Goal: Task Accomplishment & Management: Manage account settings

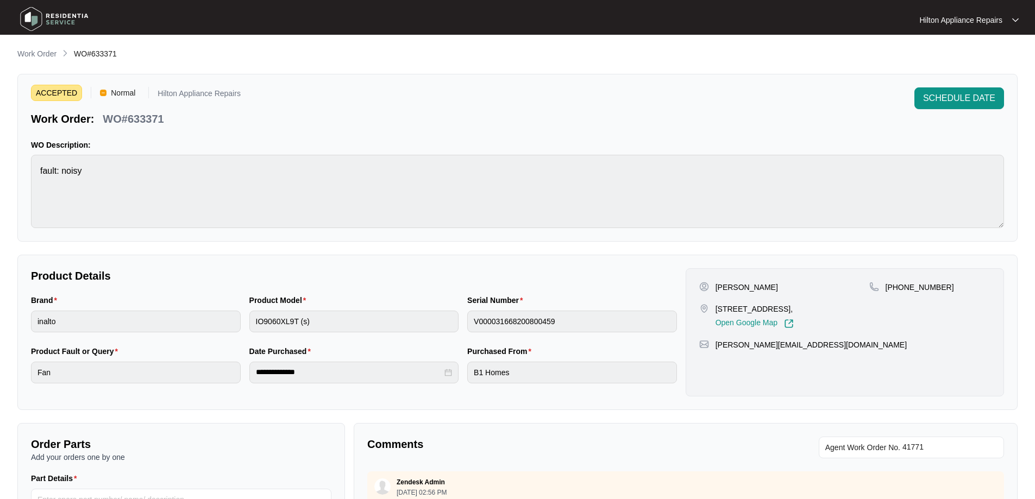
click at [39, 57] on p "Work Order" at bounding box center [36, 53] width 39 height 11
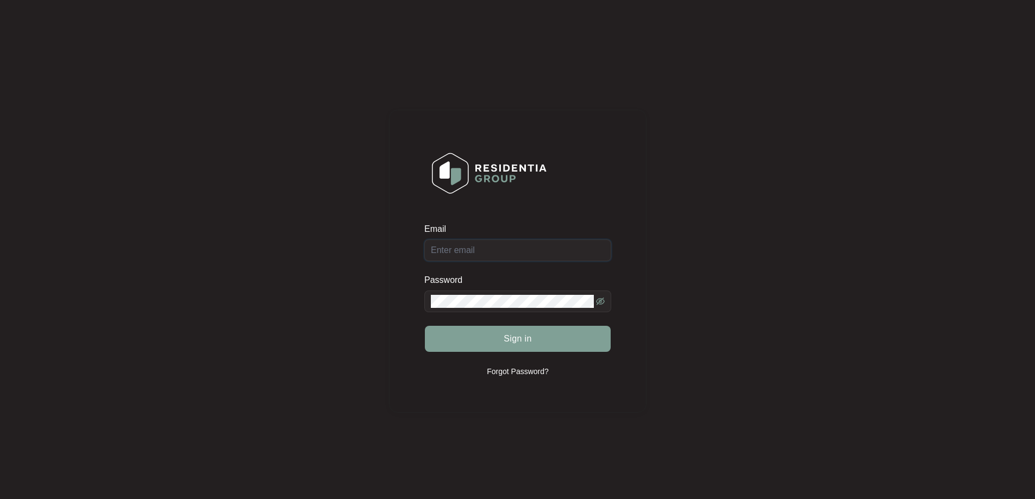
type input "enquiries@hiltonappliancerepairs.com.au"
click at [520, 340] on span "Sign in" at bounding box center [518, 339] width 28 height 13
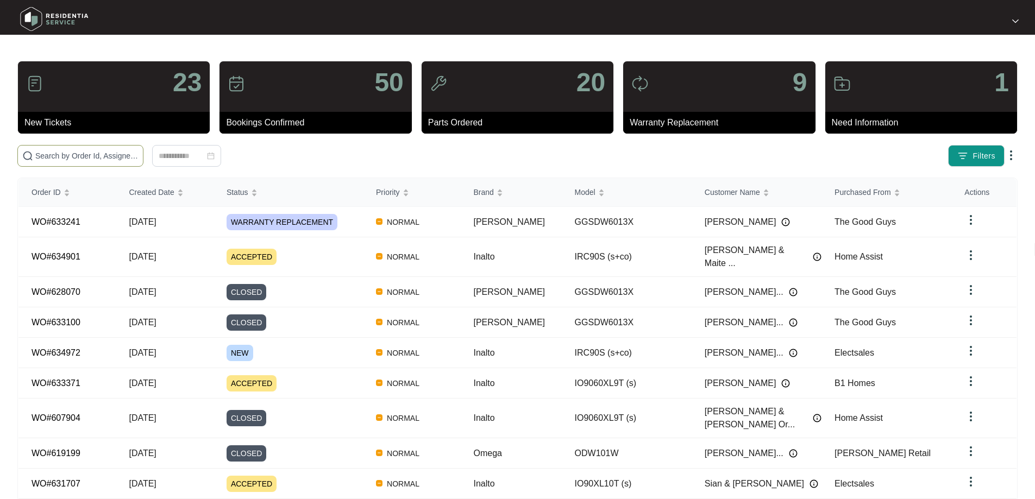
click at [123, 149] on span at bounding box center [80, 156] width 126 height 22
click at [128, 157] on input "text" at bounding box center [86, 156] width 103 height 12
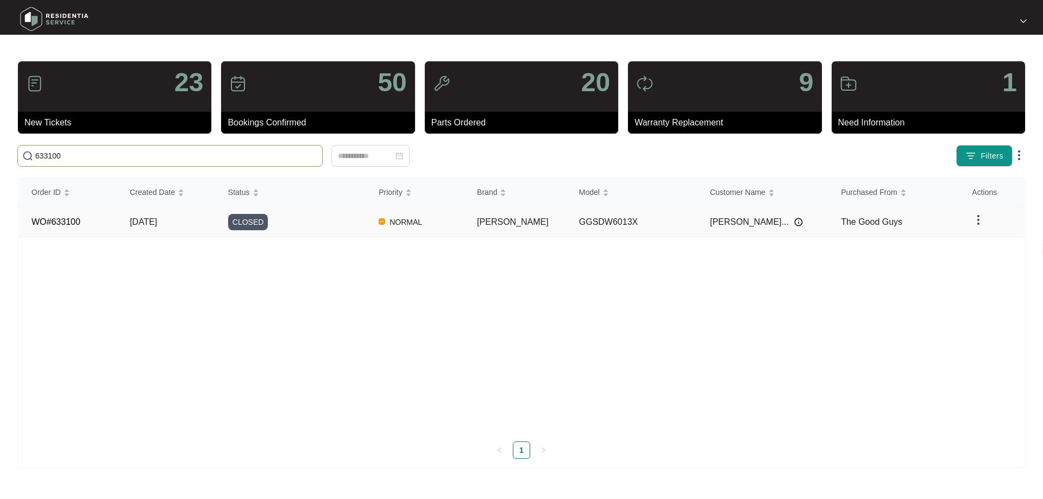
type input "633100"
click at [332, 229] on div "CLOSED" at bounding box center [297, 222] width 138 height 16
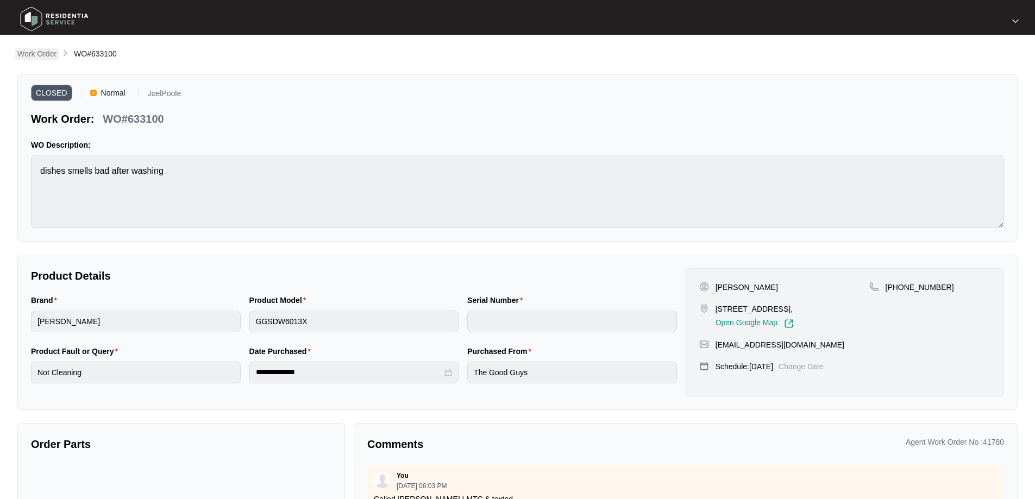
click at [32, 49] on p "Work Order" at bounding box center [36, 53] width 39 height 11
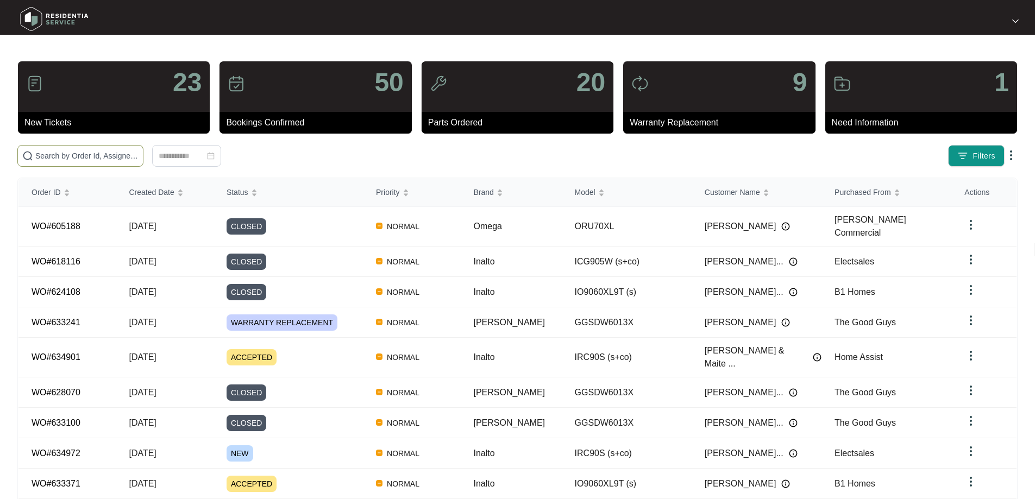
click at [121, 157] on input "text" at bounding box center [86, 156] width 103 height 12
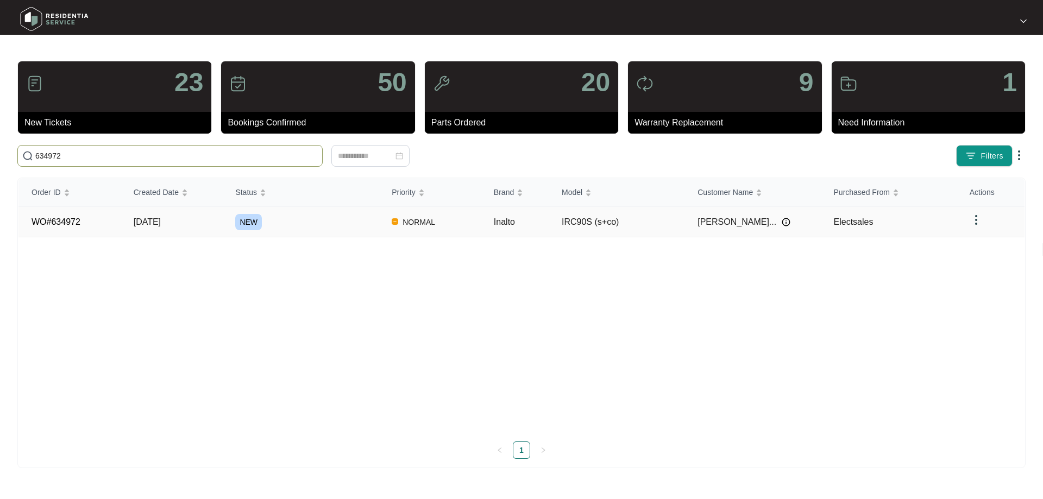
type input "634972"
click at [310, 220] on div "NEW" at bounding box center [306, 222] width 143 height 16
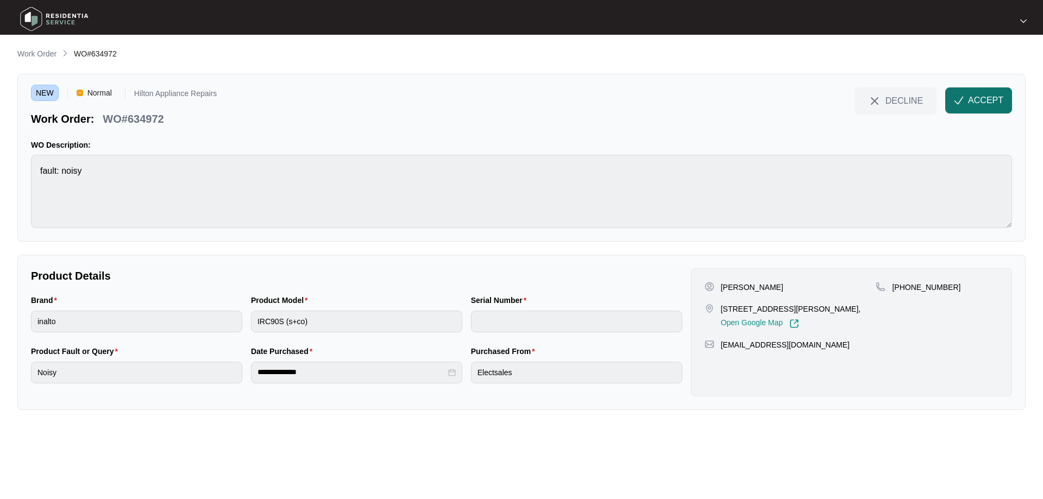
click at [971, 92] on button "ACCEPT" at bounding box center [979, 101] width 67 height 26
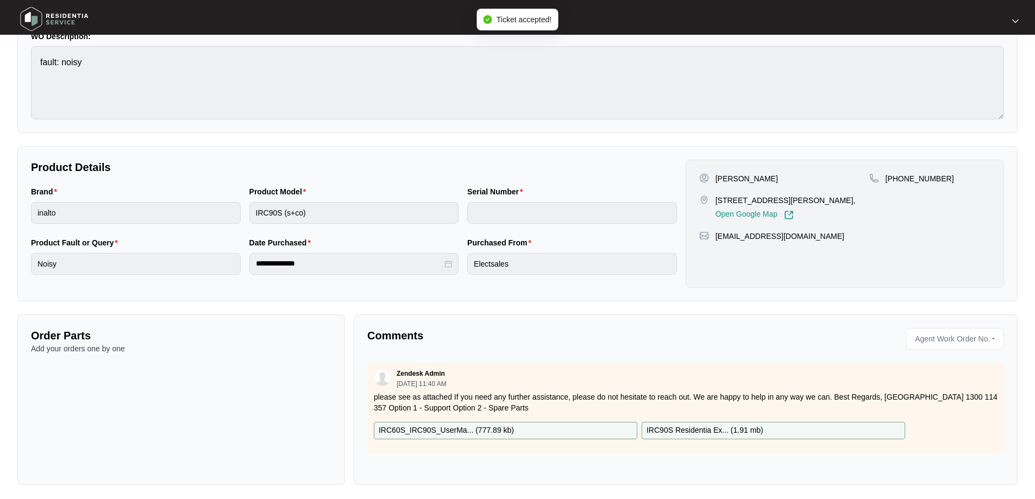
scroll to position [112, 0]
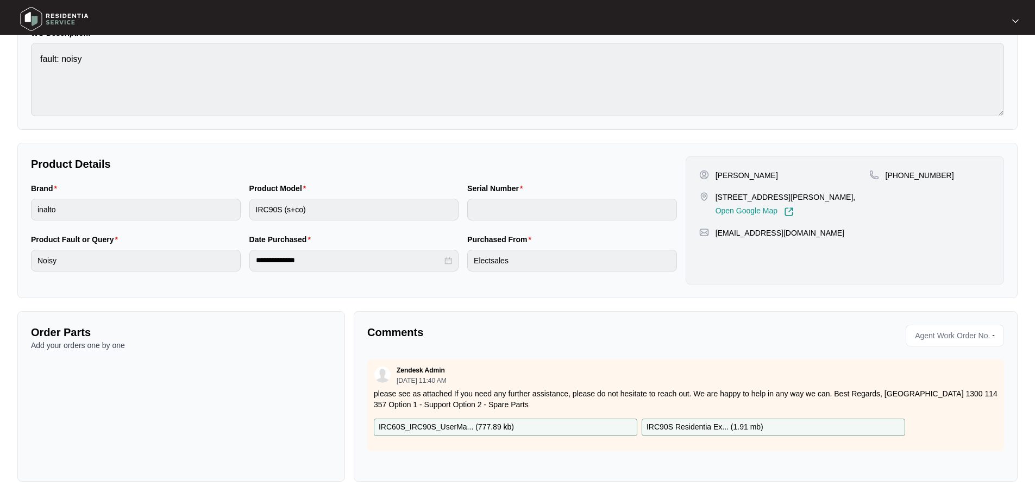
click at [982, 336] on span "Agent Work Order No." at bounding box center [950, 336] width 79 height 16
click at [949, 336] on span "Agent Work Order No." at bounding box center [950, 336] width 79 height 16
click at [921, 336] on span "Agent Work Order No." at bounding box center [950, 336] width 79 height 16
click at [932, 307] on div "**********" at bounding box center [517, 209] width 1001 height 546
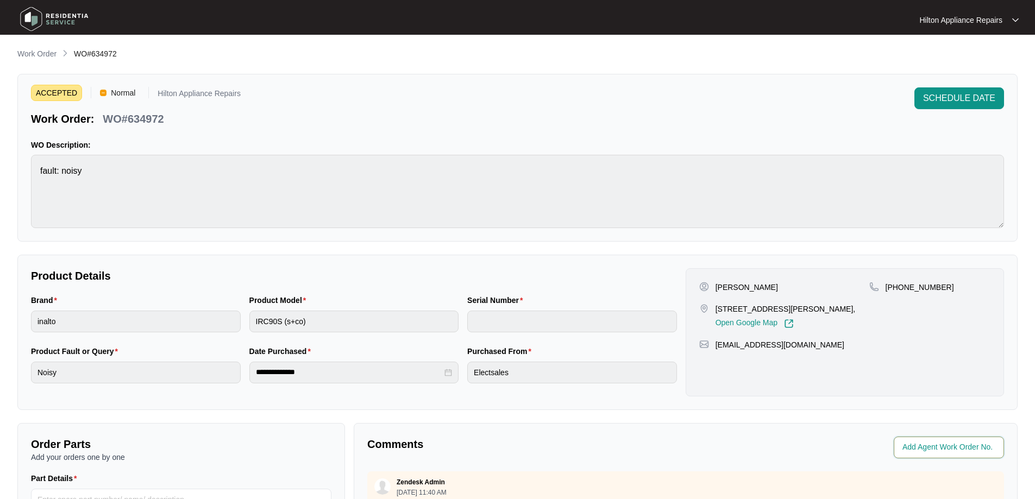
click at [920, 449] on input "string" at bounding box center [950, 447] width 95 height 13
type input "41852"
click at [903, 417] on div "**********" at bounding box center [517, 375] width 1001 height 655
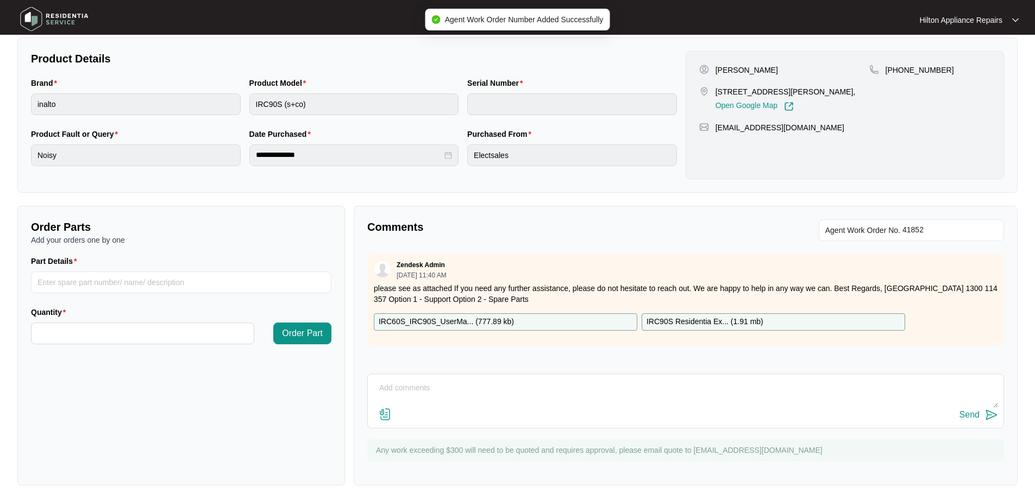
scroll to position [222, 0]
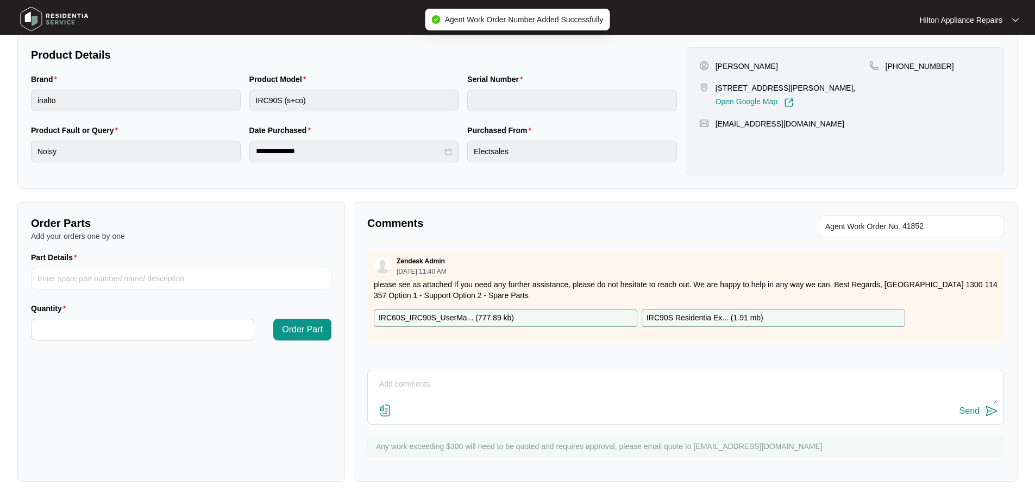
click at [438, 383] on textarea at bounding box center [685, 390] width 625 height 28
paste textarea "Hi [PERSON_NAME], We have attempted to make contact to schedule your appliance …"
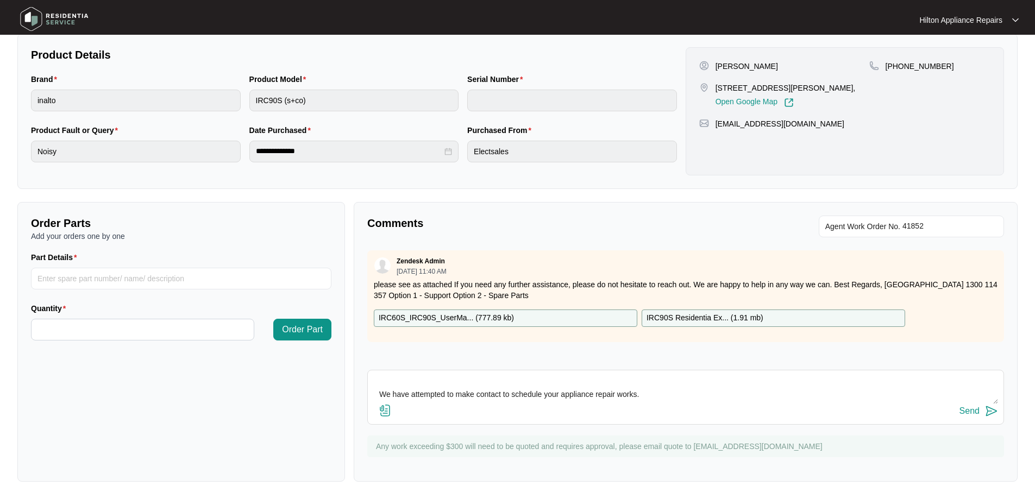
scroll to position [0, 0]
type textarea "LMTC + Sent TXT Hi [PERSON_NAME], We have attempted to make contact to schedule…"
click at [973, 410] on div "Send" at bounding box center [970, 412] width 20 height 10
